Goal: Find specific page/section: Find specific page/section

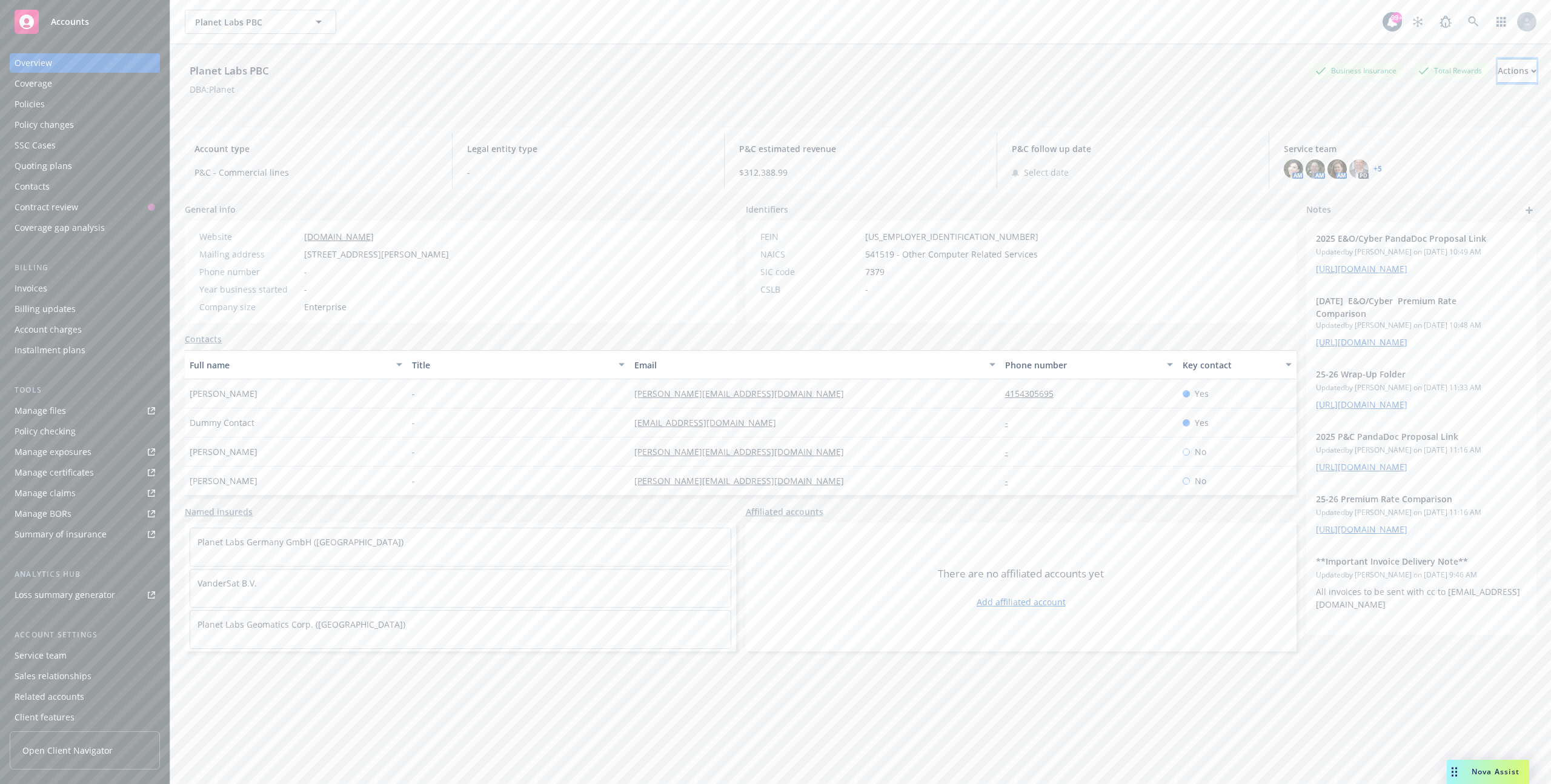
click at [1498, 75] on button "Actions" at bounding box center [1517, 71] width 39 height 24
click at [1172, 283] on div "FEIN [US_EMPLOYER_IDENTIFICATION_NUMBER] NAICS 541519 - Other Computer Related …" at bounding box center [1021, 271] width 552 height 102
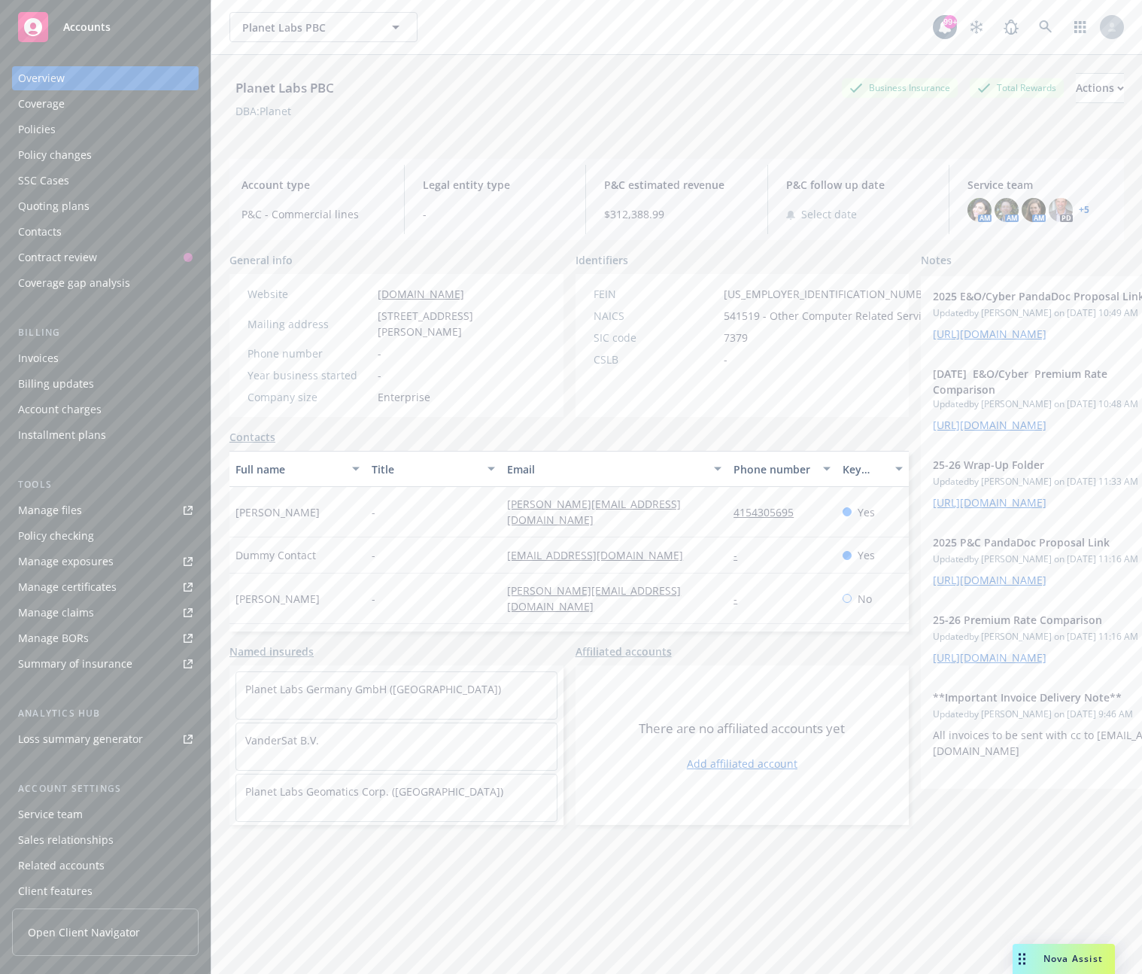
click at [1138, 367] on div "Planet Labs PBC Business Insurance Total Rewards Actions DBA: Planet Account ty…" at bounding box center [676, 542] width 931 height 974
click at [1139, 358] on div "Planet Labs PBC Business Insurance Total Rewards Actions DBA: Planet Account ty…" at bounding box center [676, 542] width 931 height 974
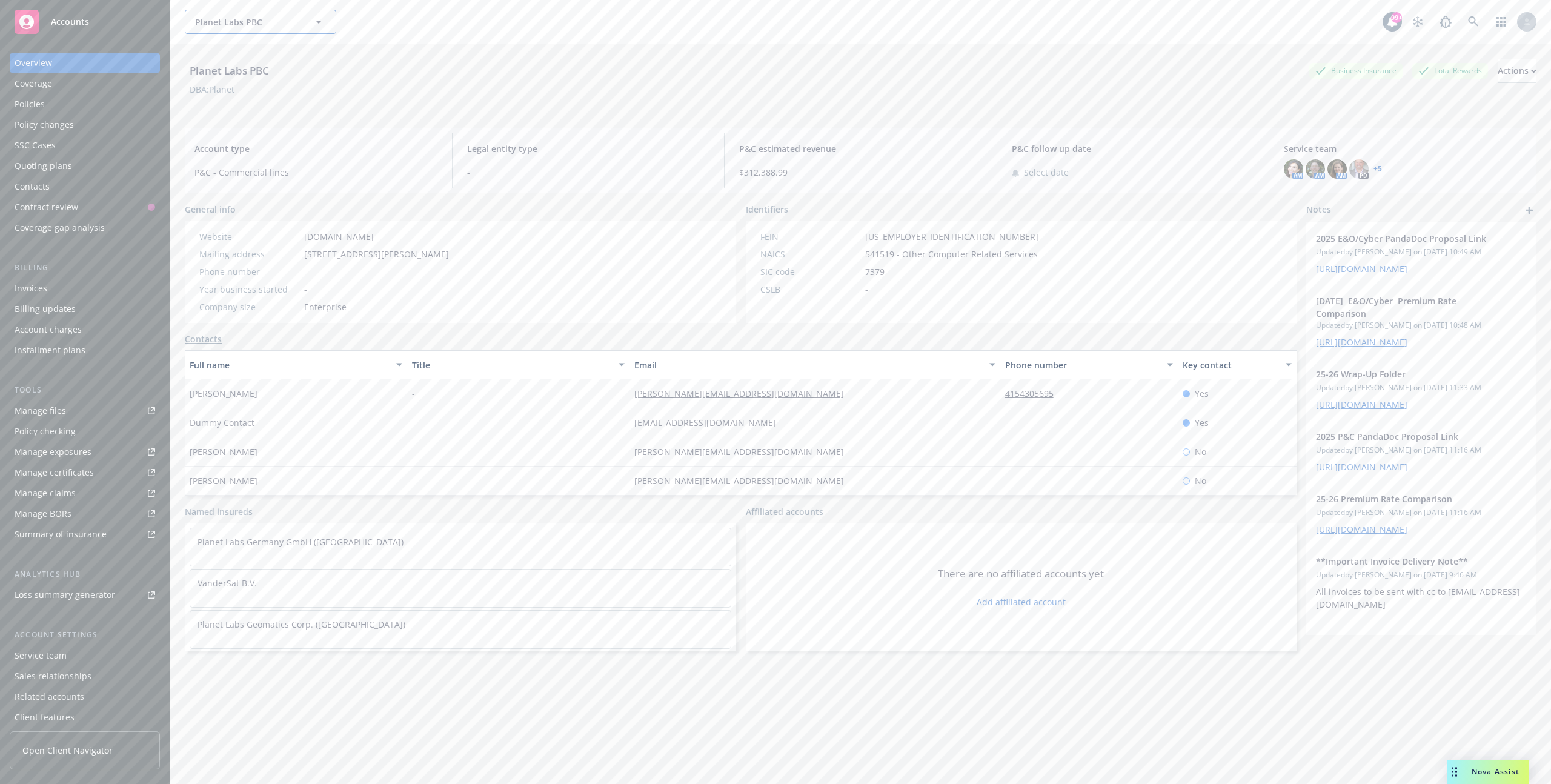
click at [292, 19] on span "Planet Labs PBC" at bounding box center [247, 23] width 105 height 13
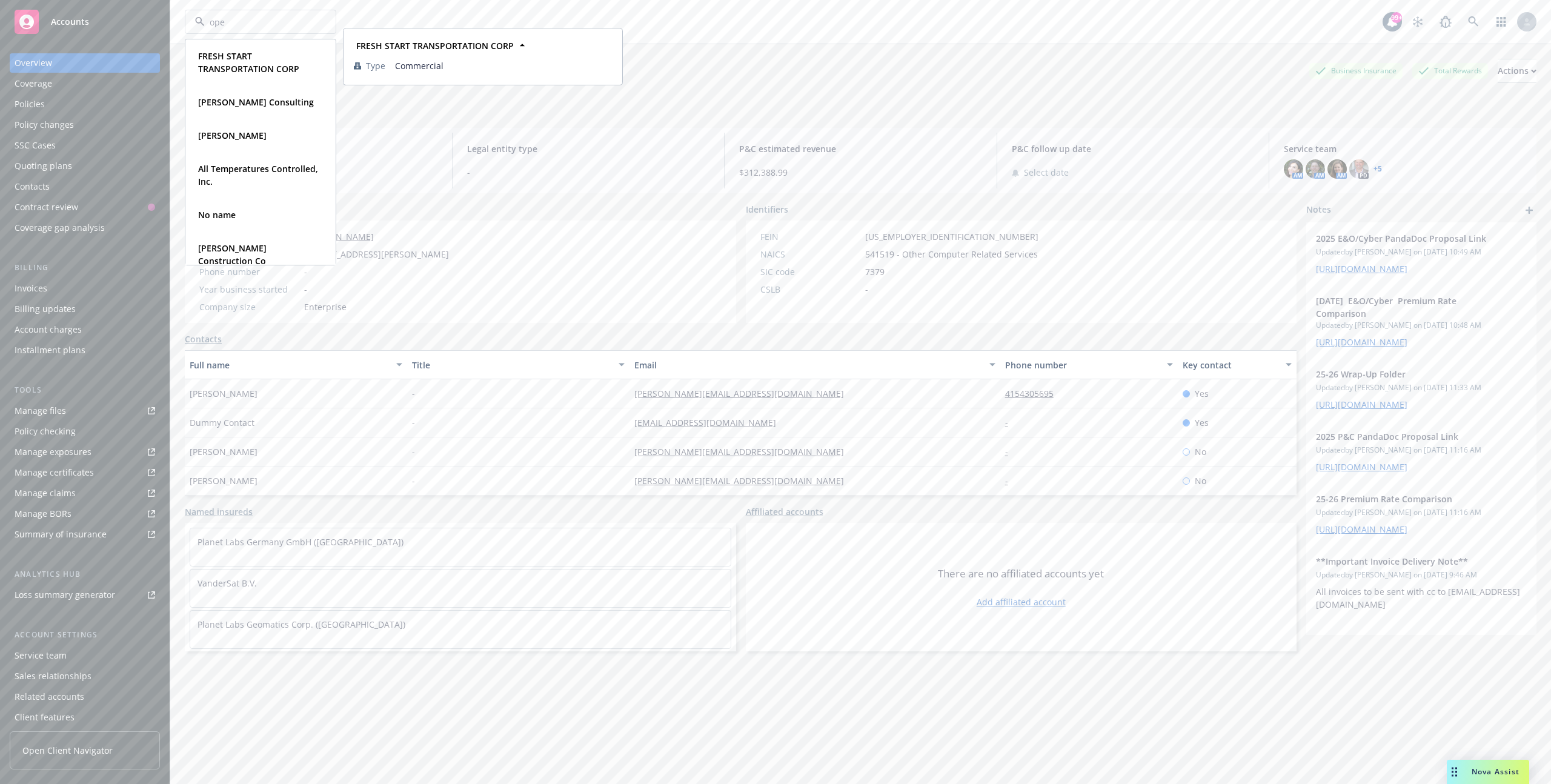
type input "open"
click at [242, 65] on span "OpenAI OpCo LLC" at bounding box center [234, 68] width 72 height 13
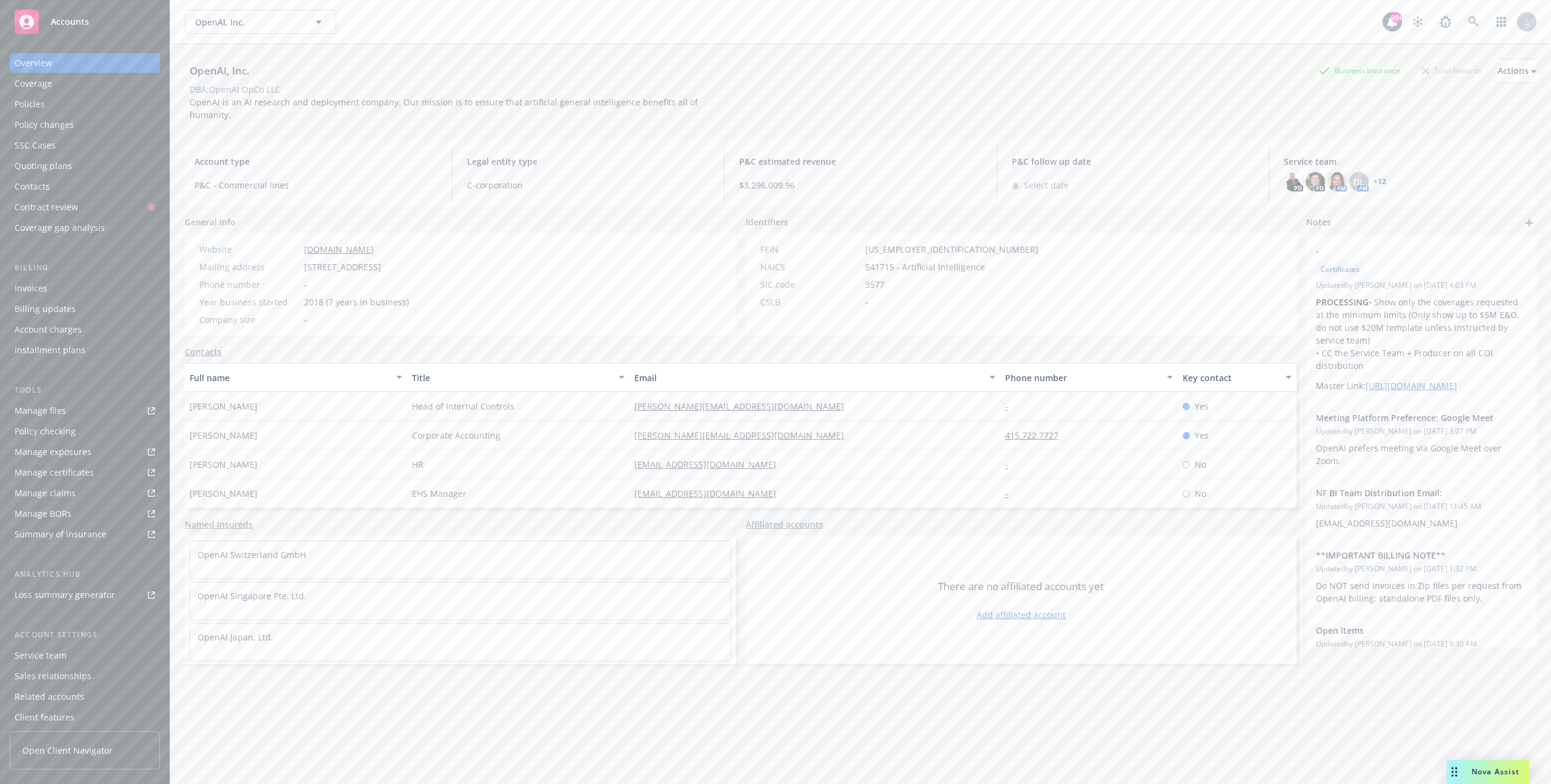
click at [878, 261] on span "541715 - Artificial Intelligence" at bounding box center [924, 267] width 120 height 13
drag, startPoint x: 878, startPoint y: 254, endPoint x: 938, endPoint y: 254, distance: 60.0
click at [938, 261] on span "541715 - Artificial Intelligence" at bounding box center [924, 267] width 120 height 13
copy span "541715 - Artificial Intelligence"
click at [1267, 179] on div "Account type P&C - Commercial lines Legal entity type C-corporation P&C estimat…" at bounding box center [860, 173] width 1352 height 65
